Goal: Information Seeking & Learning: Learn about a topic

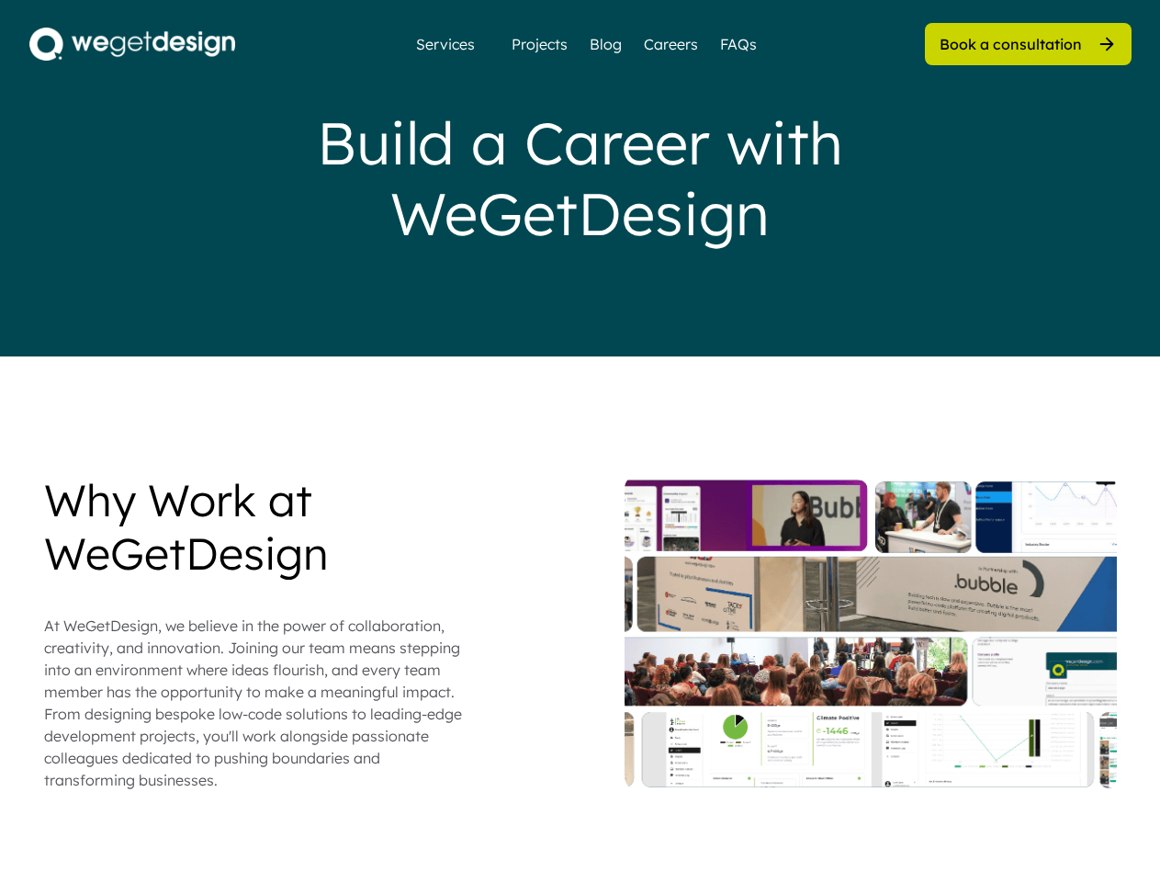
click at [579, 178] on div "Build a Career with WeGetDesign" at bounding box center [580, 177] width 735 height 141
click at [580, 178] on div "Build a Career with WeGetDesign" at bounding box center [580, 177] width 735 height 141
click at [580, 678] on div "Why Work at WeGetDesign At WeGetDesign, we believe in the power of collaboratio…" at bounding box center [580, 632] width 1073 height 317
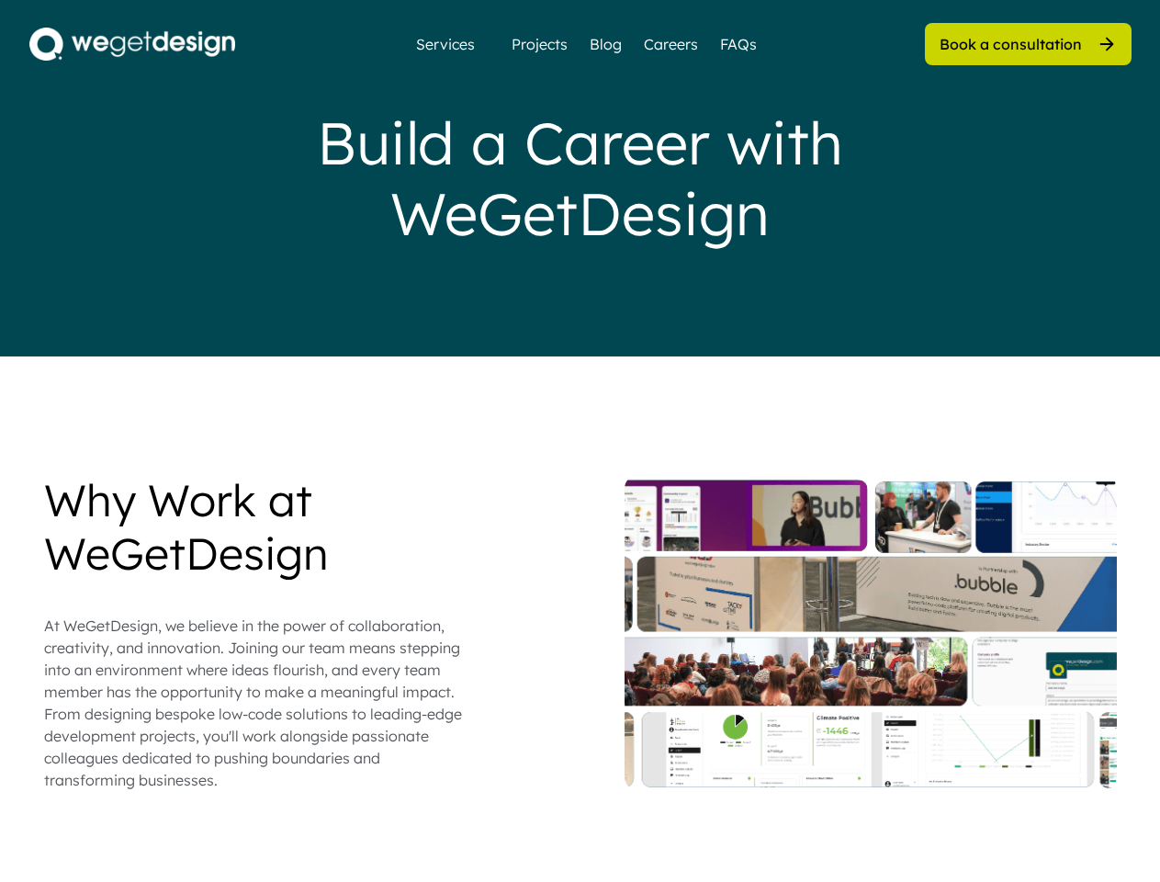
click at [580, 632] on div "Why Work at WeGetDesign At WeGetDesign, we believe in the power of collaboratio…" at bounding box center [580, 632] width 1073 height 317
click at [255, 632] on div "At WeGetDesign, we believe in the power of collaboration, creativity, and innov…" at bounding box center [255, 702] width 422 height 176
click at [255, 526] on div "Why Work at WeGetDesign" at bounding box center [255, 527] width 422 height 106
click at [255, 703] on div "At WeGetDesign, we believe in the power of collaboration, creativity, and innov…" at bounding box center [255, 702] width 422 height 176
click at [871, 632] on div at bounding box center [870, 632] width 492 height 317
